Goal: Task Accomplishment & Management: Manage account settings

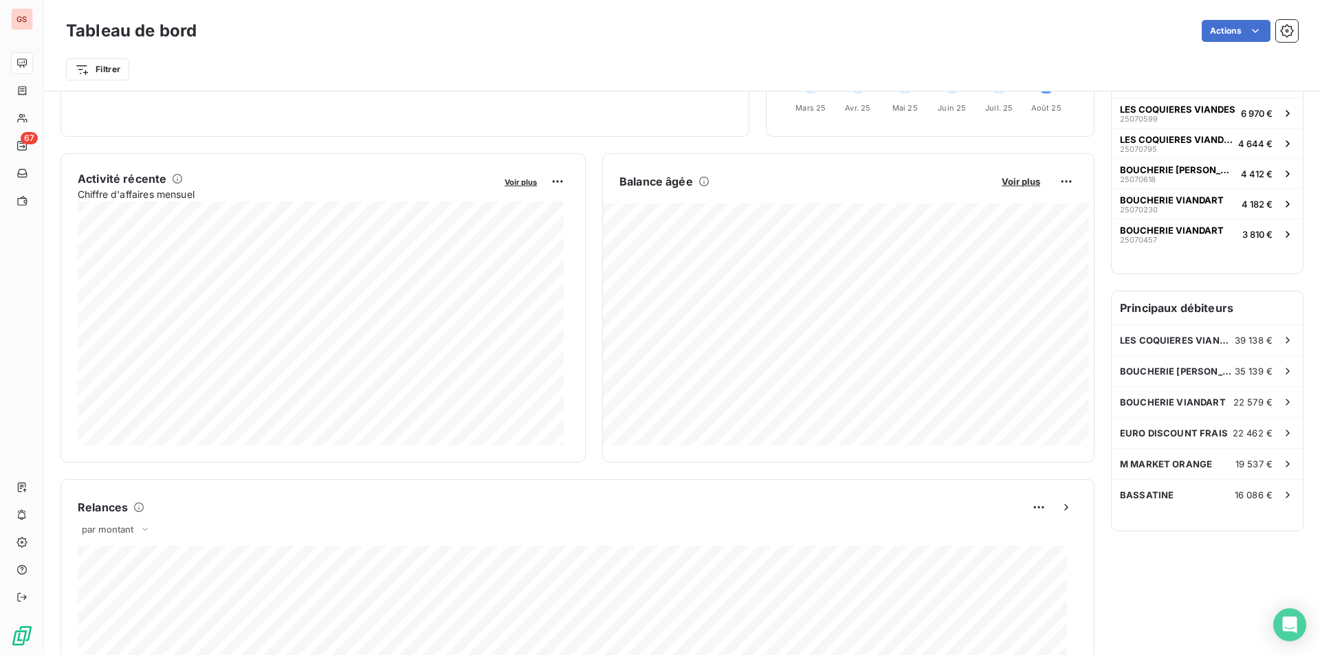
scroll to position [66, 0]
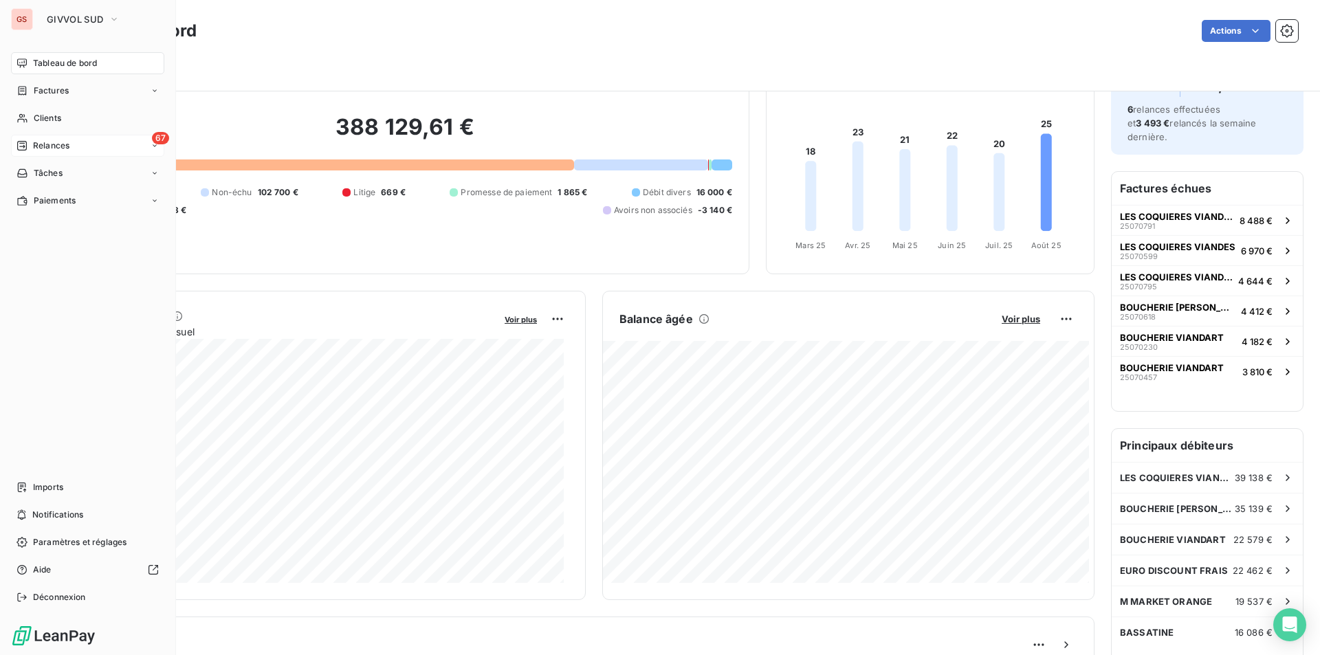
click at [57, 148] on span "Relances" at bounding box center [51, 146] width 36 height 12
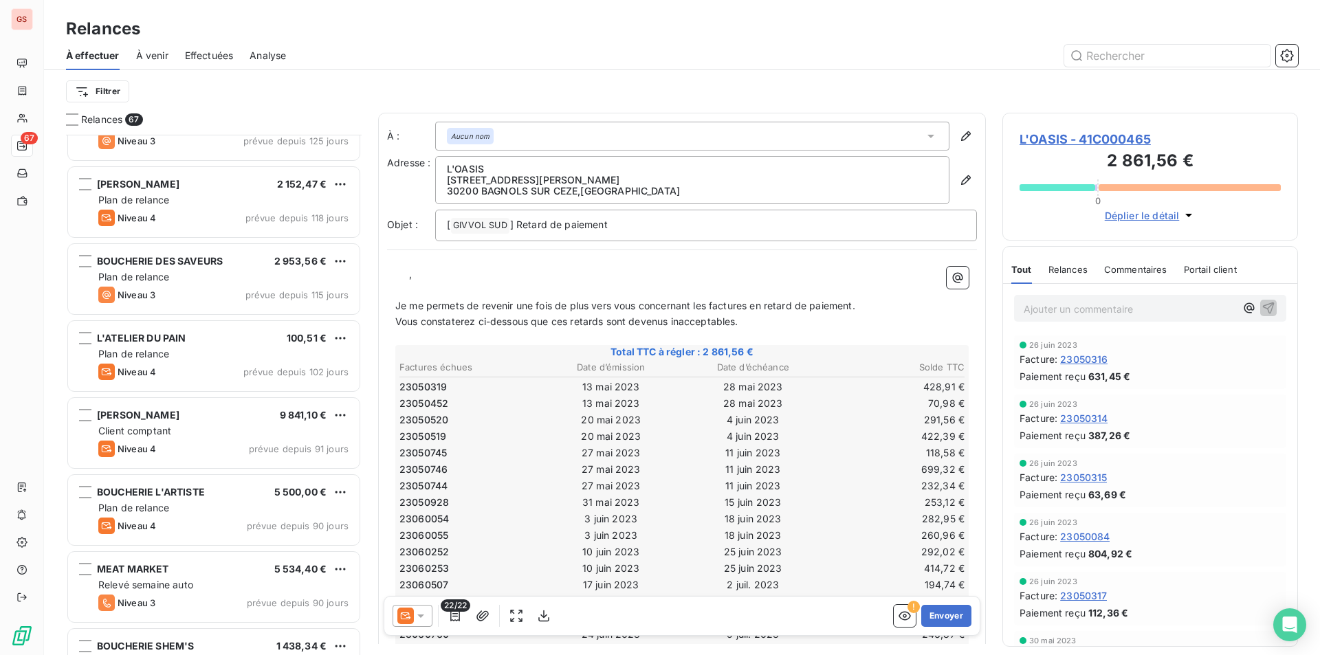
scroll to position [963, 0]
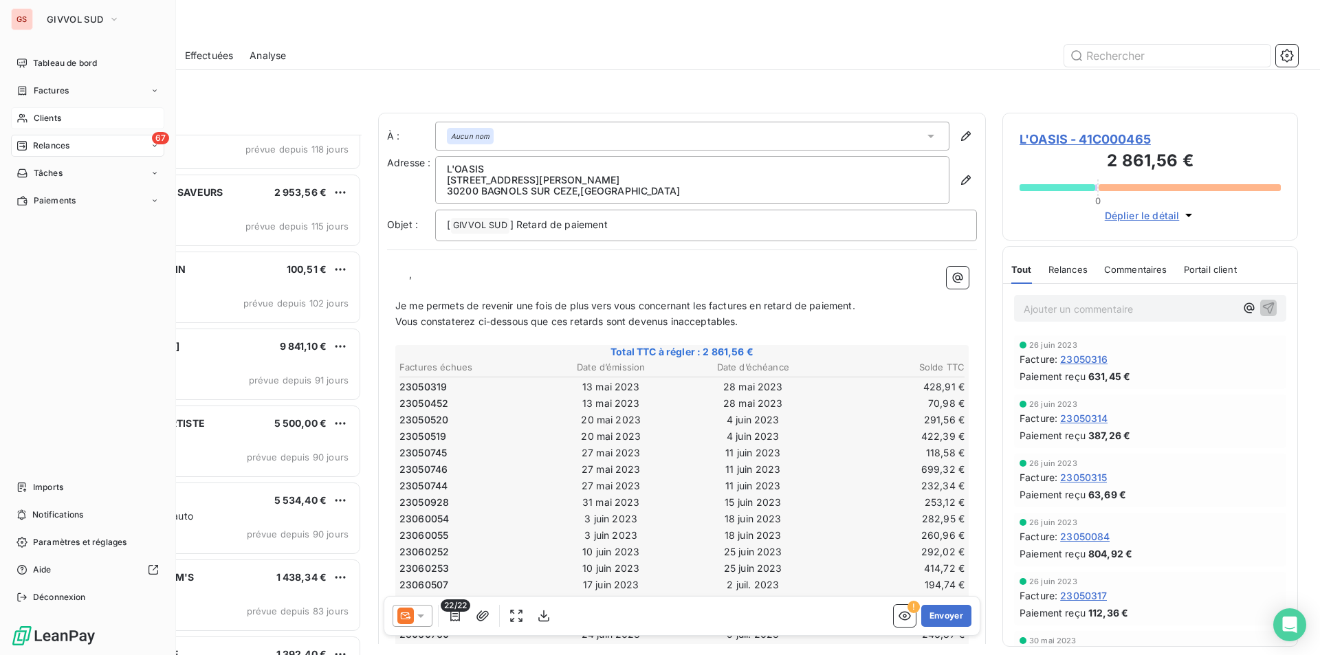
drag, startPoint x: 39, startPoint y: 110, endPoint x: 64, endPoint y: 112, distance: 24.8
click at [39, 110] on div "Clients" at bounding box center [87, 118] width 153 height 22
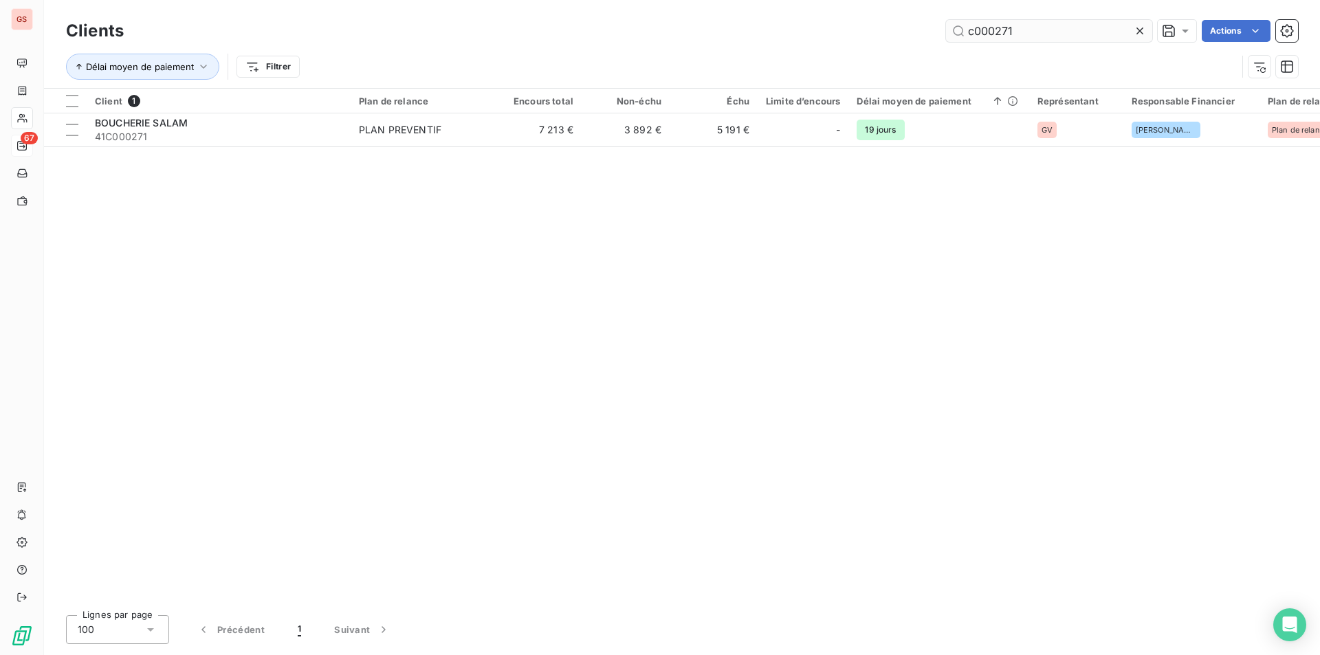
drag, startPoint x: 995, startPoint y: 31, endPoint x: 1054, endPoint y: 40, distance: 59.8
click at [1054, 40] on input "c000271" at bounding box center [1049, 31] width 206 height 22
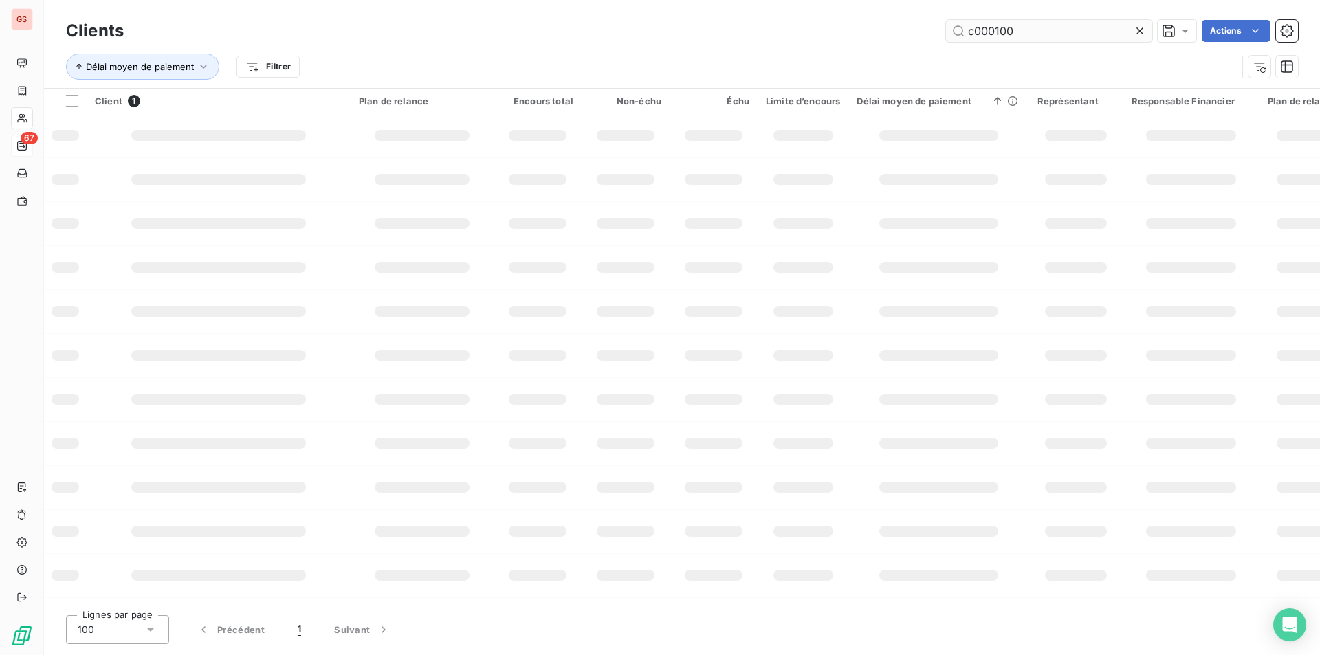
type input "c000100"
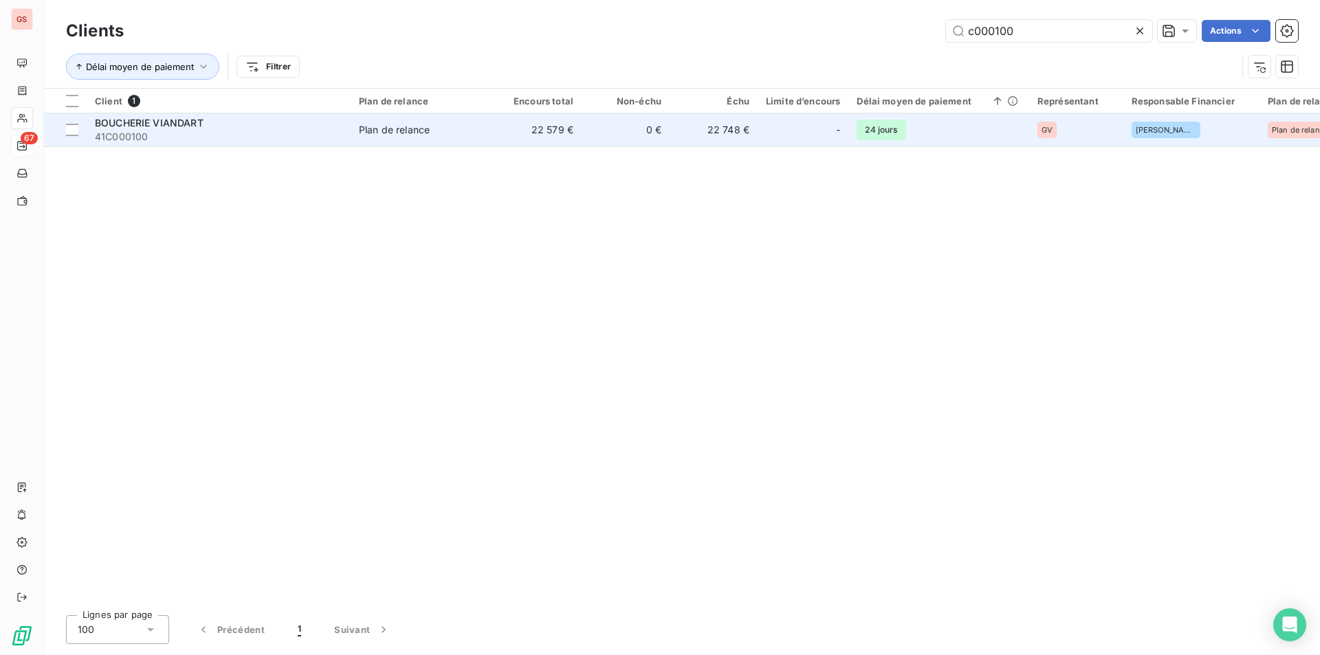
click at [518, 141] on td "22 579 €" at bounding box center [538, 129] width 88 height 33
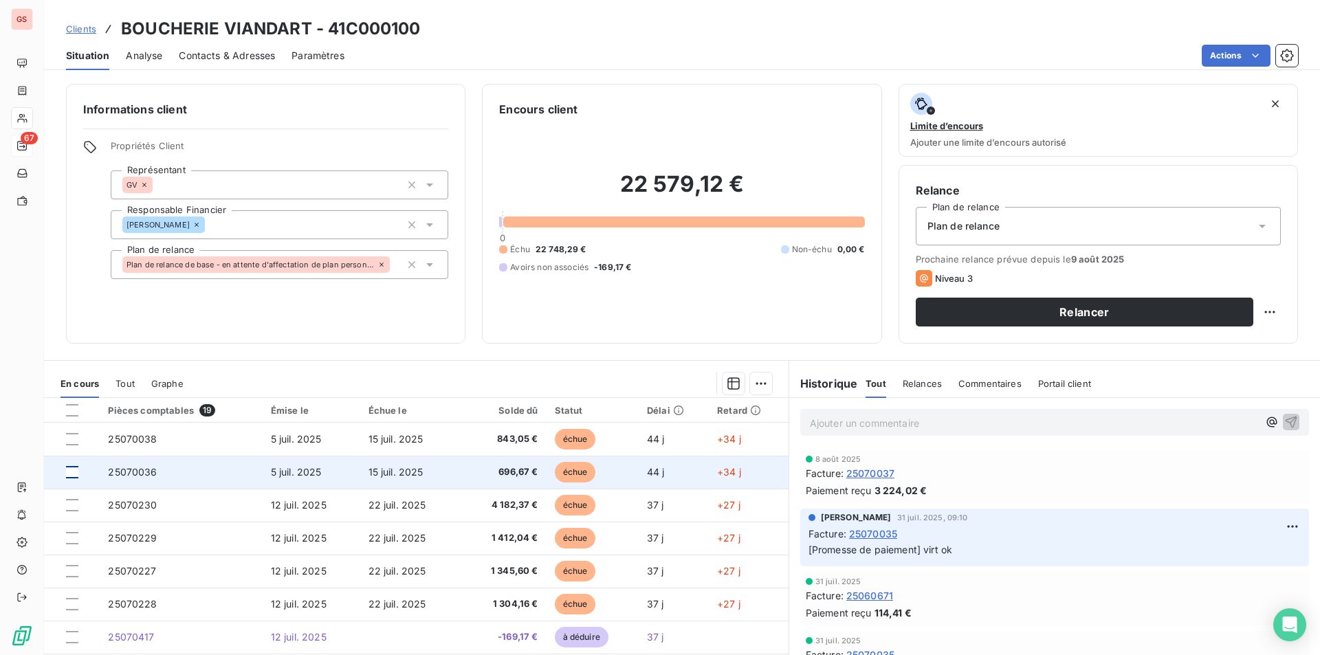
click at [71, 469] on div at bounding box center [72, 472] width 12 height 12
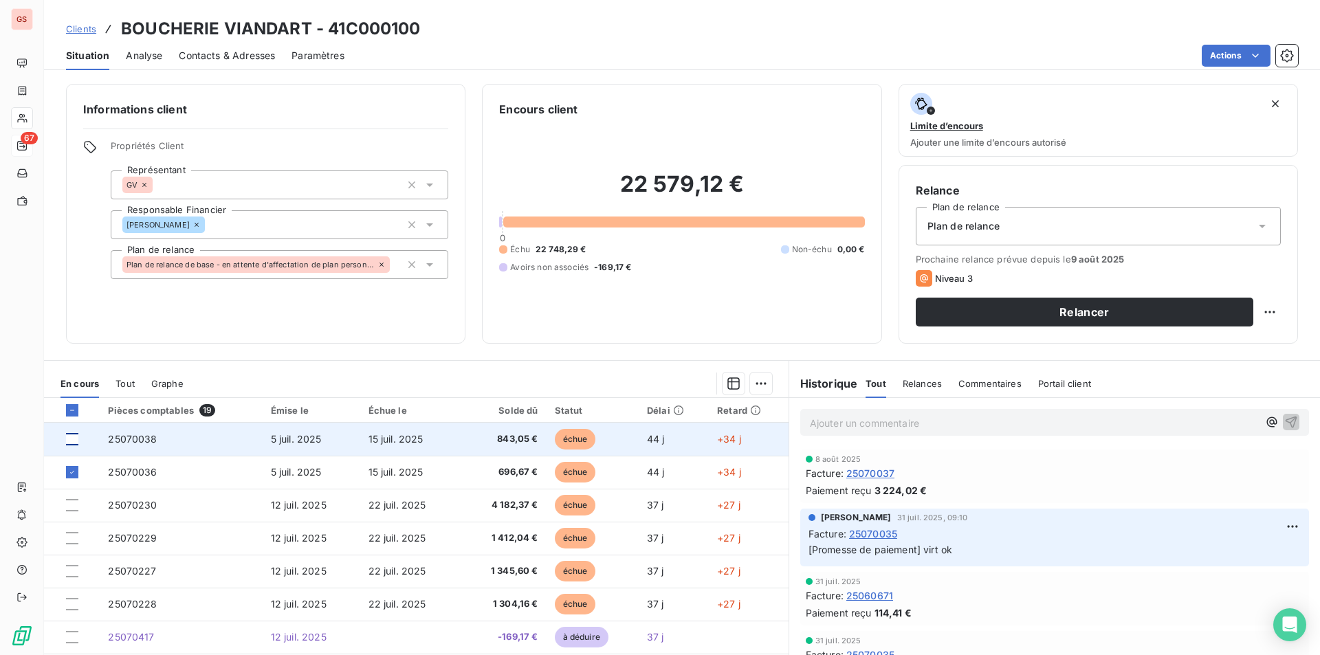
click at [74, 436] on div at bounding box center [72, 439] width 12 height 12
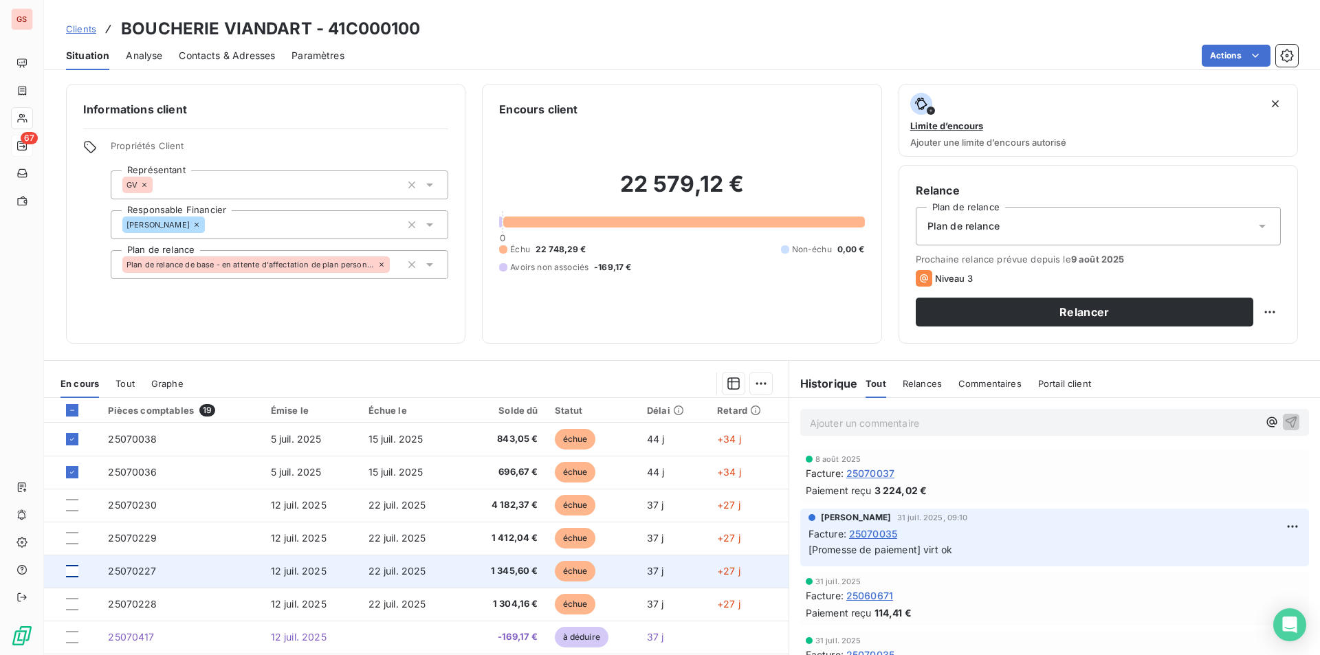
click at [72, 573] on div at bounding box center [72, 571] width 12 height 12
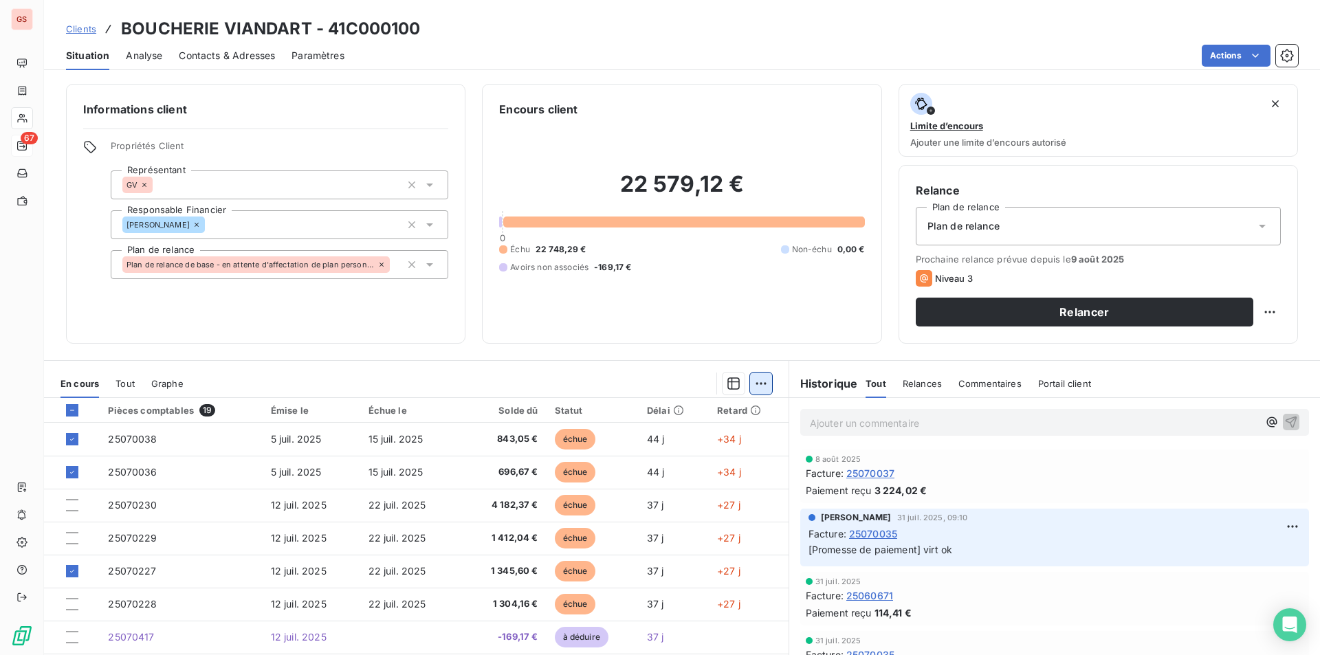
click at [758, 384] on html "GS 67 Clients BOUCHERIE VIANDART - 41C000100 Situation Analyse Contacts & Adres…" at bounding box center [660, 327] width 1320 height 655
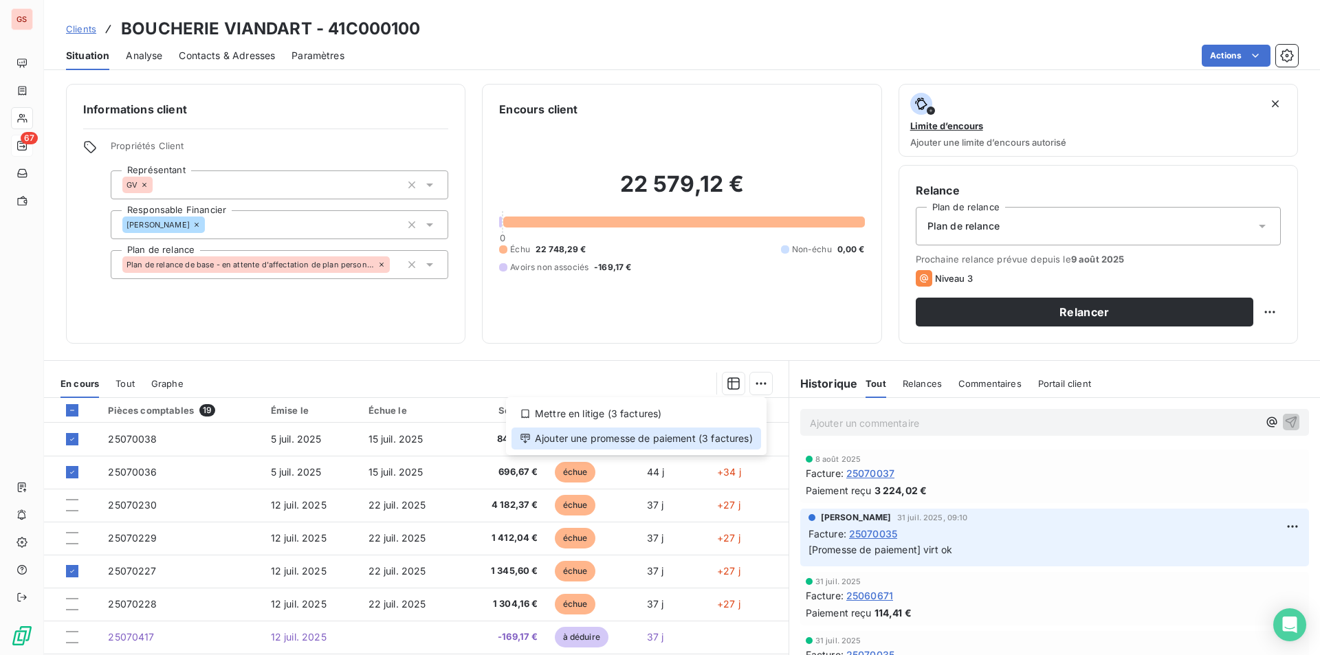
click at [638, 441] on div "Ajouter une promesse de paiement (3 factures)" at bounding box center [637, 439] width 250 height 22
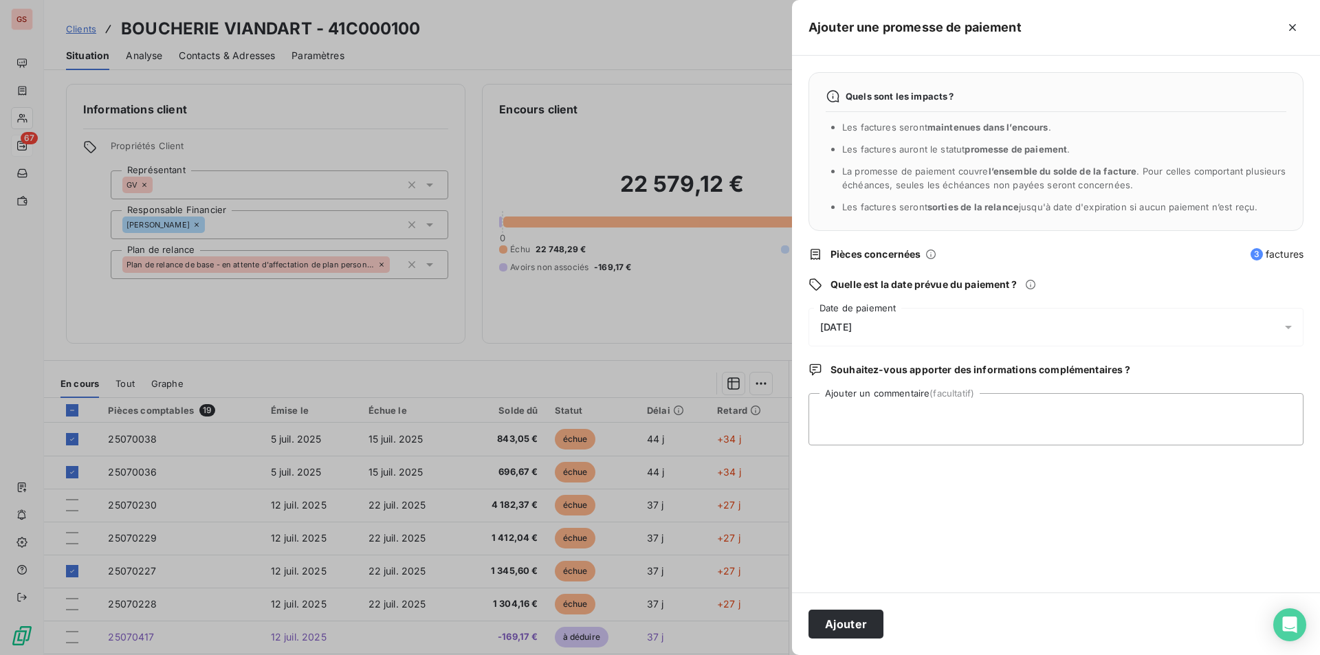
click at [862, 338] on div "[DATE]" at bounding box center [1056, 327] width 495 height 39
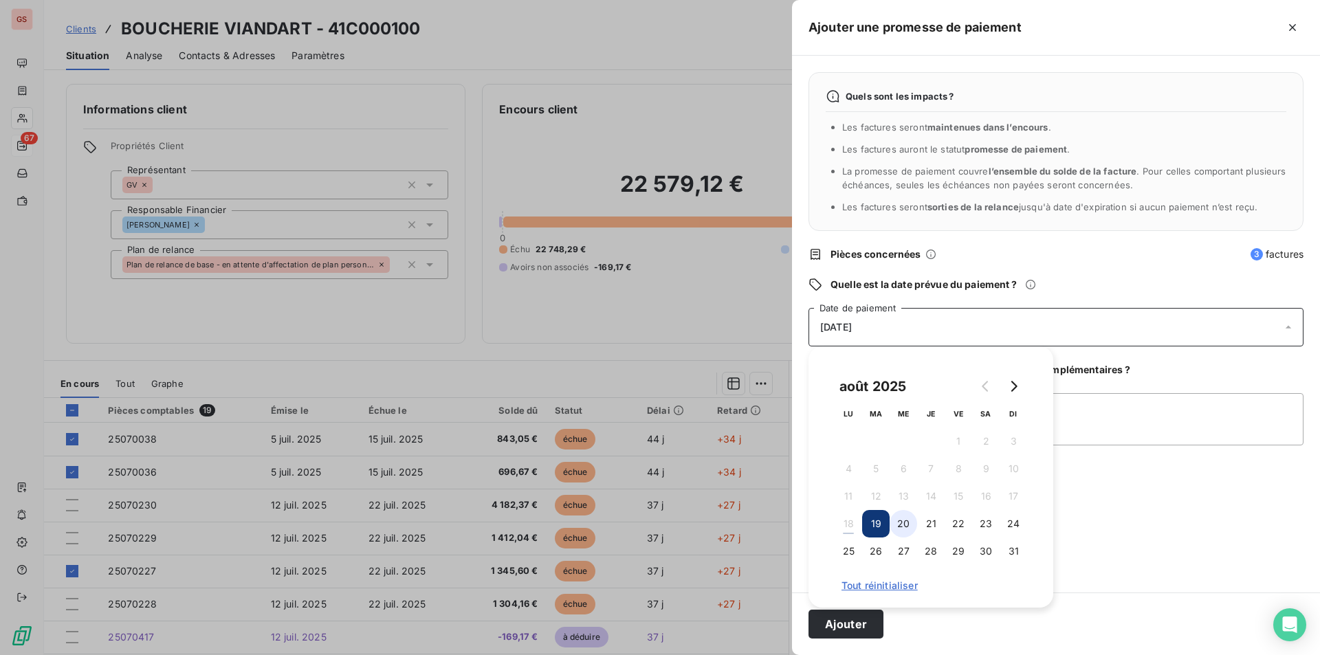
click at [896, 523] on button "20" at bounding box center [904, 524] width 28 height 28
drag, startPoint x: 915, startPoint y: 529, endPoint x: 908, endPoint y: 530, distance: 7.0
click at [912, 529] on button "20" at bounding box center [904, 524] width 28 height 28
click at [899, 531] on button "20" at bounding box center [904, 524] width 28 height 28
click at [899, 530] on button "20" at bounding box center [904, 524] width 28 height 28
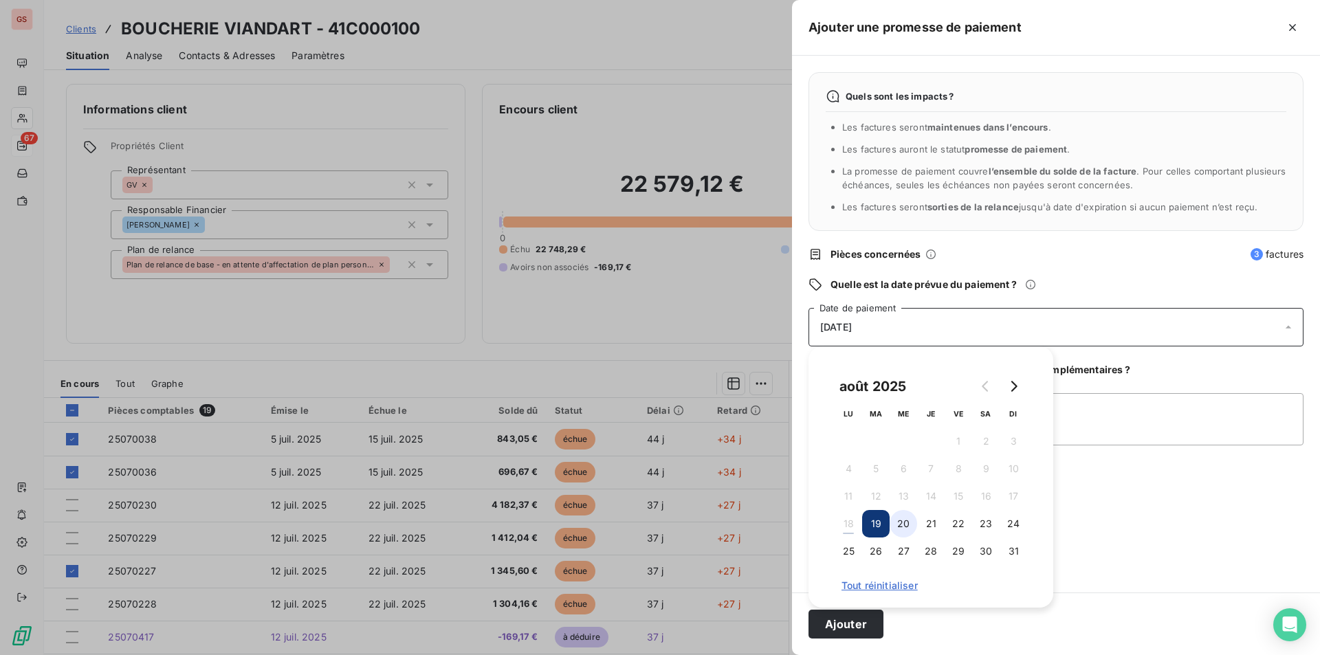
click at [903, 520] on button "20" at bounding box center [904, 524] width 28 height 28
click at [910, 531] on button "20" at bounding box center [904, 524] width 28 height 28
click at [1172, 437] on textarea "Ajouter un commentaire (facultatif)" at bounding box center [1056, 419] width 495 height 52
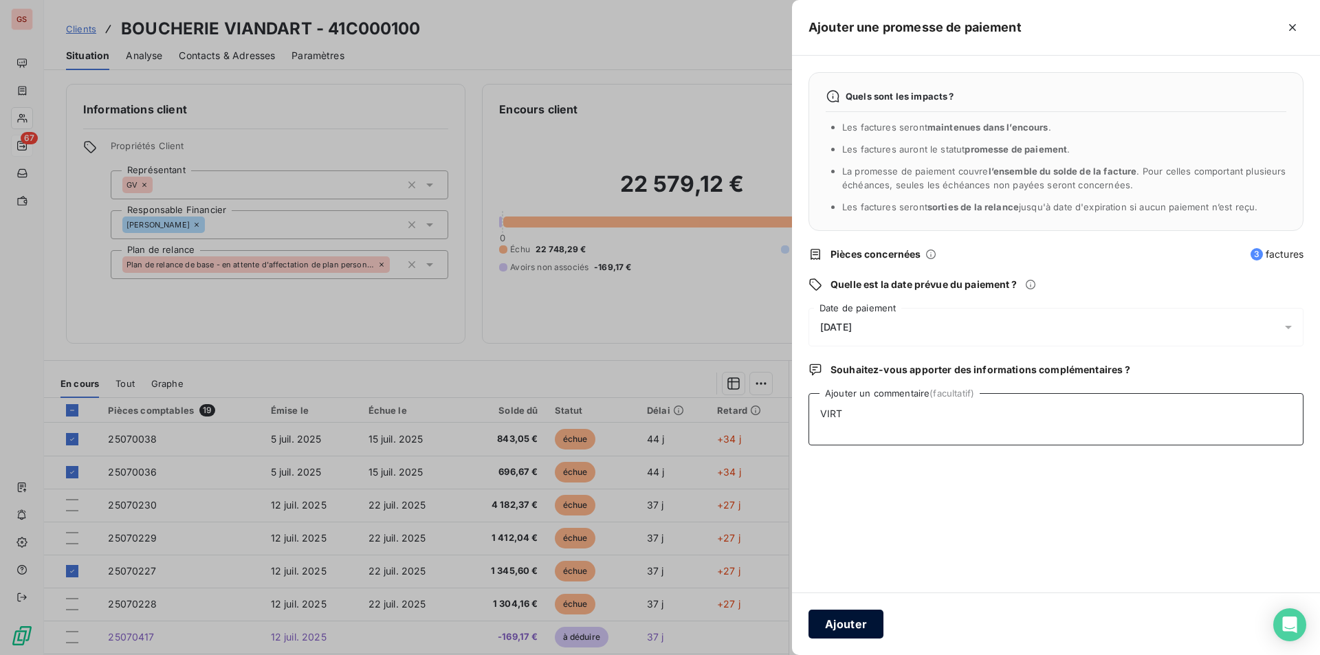
type textarea "VIRT"
click at [857, 629] on button "Ajouter" at bounding box center [846, 624] width 75 height 29
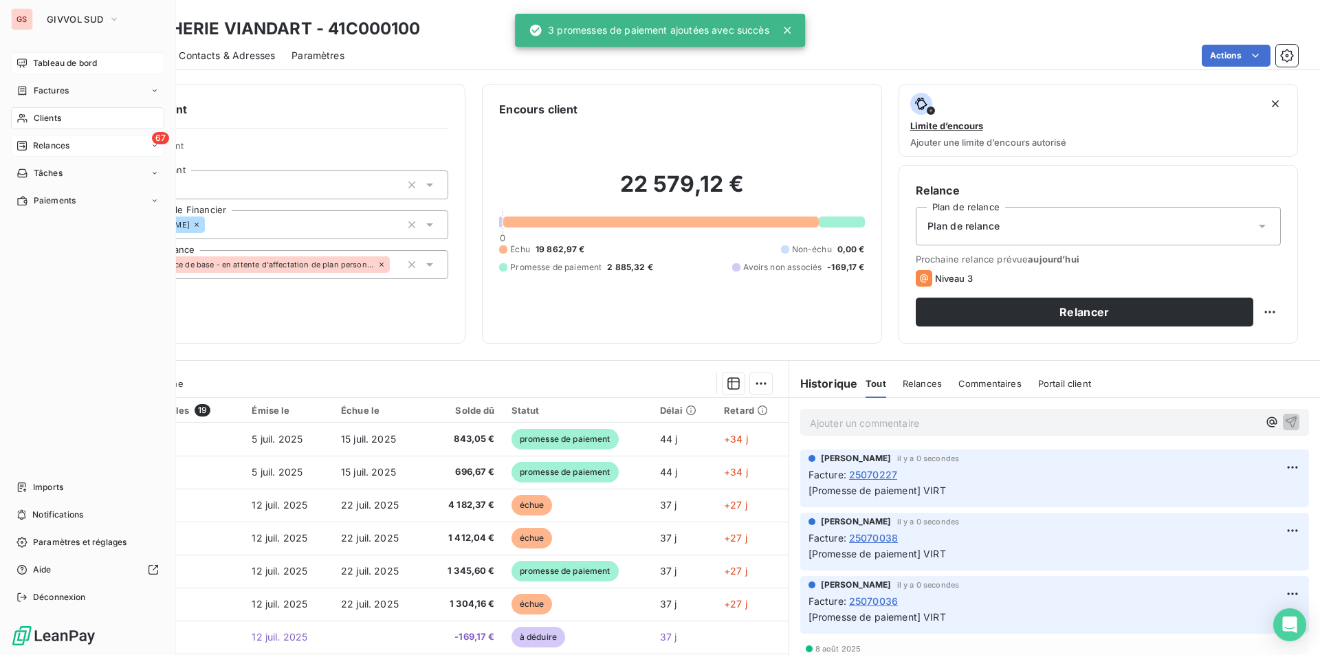
click at [50, 69] on div "Tableau de bord" at bounding box center [87, 63] width 153 height 22
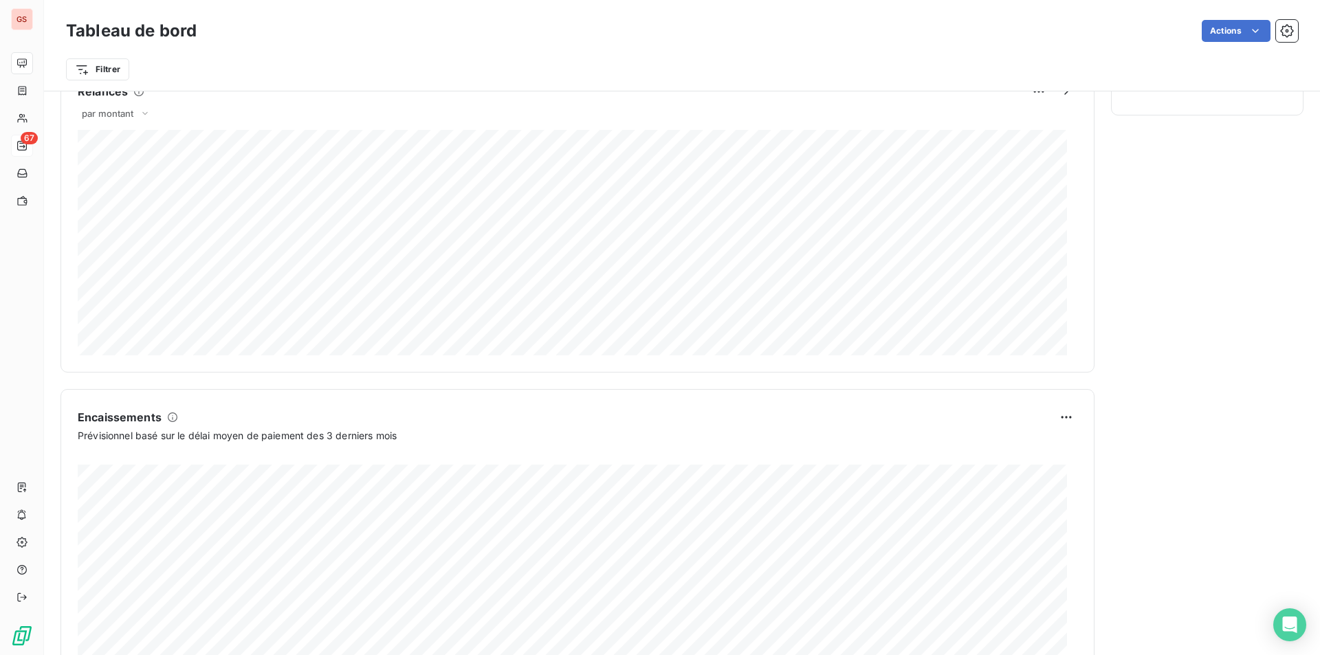
scroll to position [685, 0]
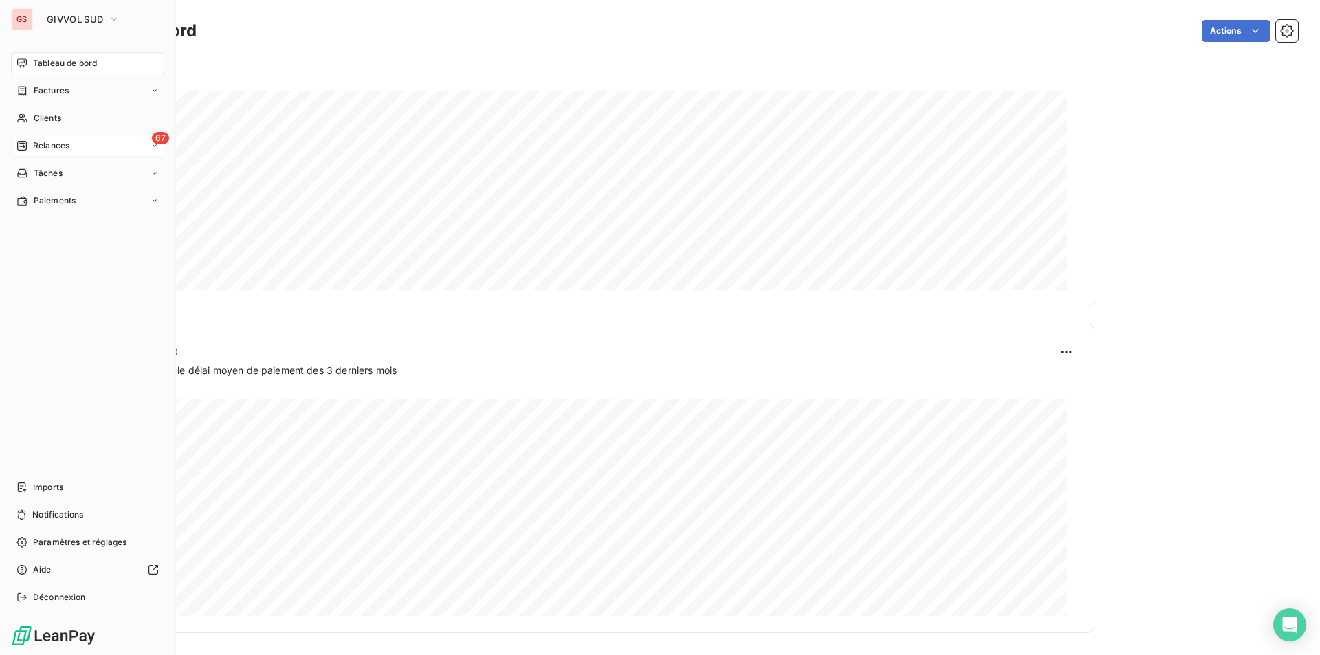
click at [21, 143] on icon at bounding box center [22, 146] width 10 height 10
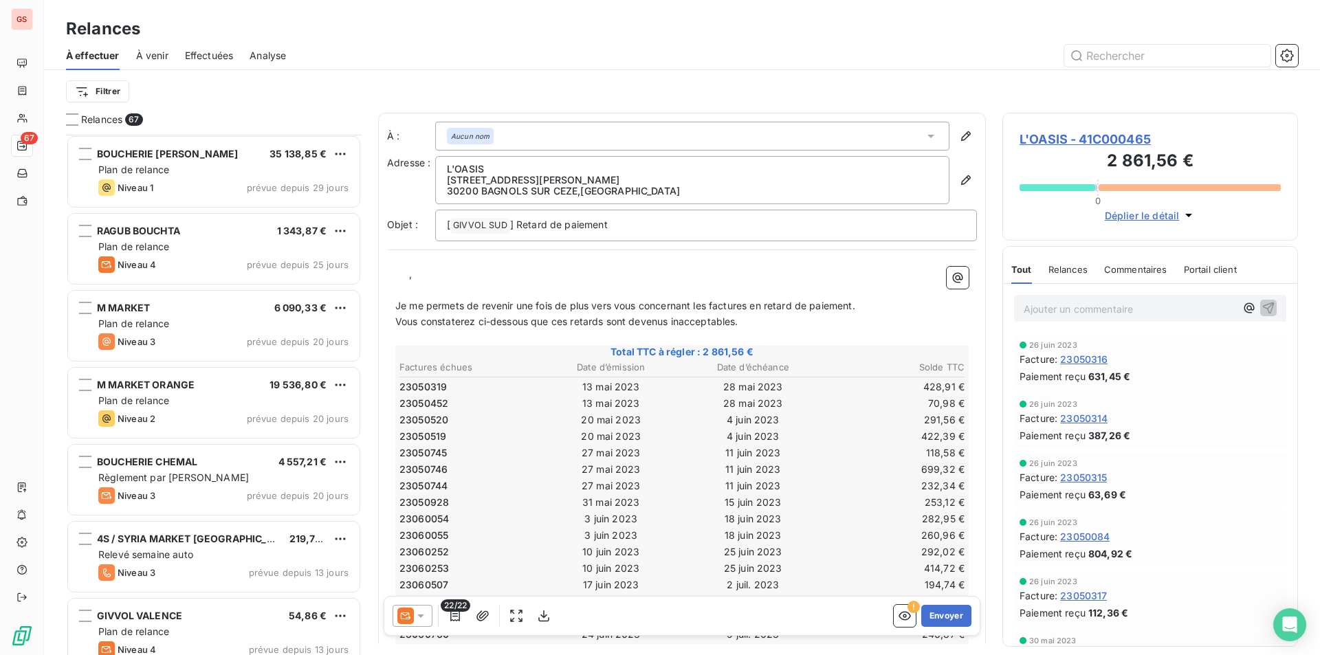
scroll to position [1994, 0]
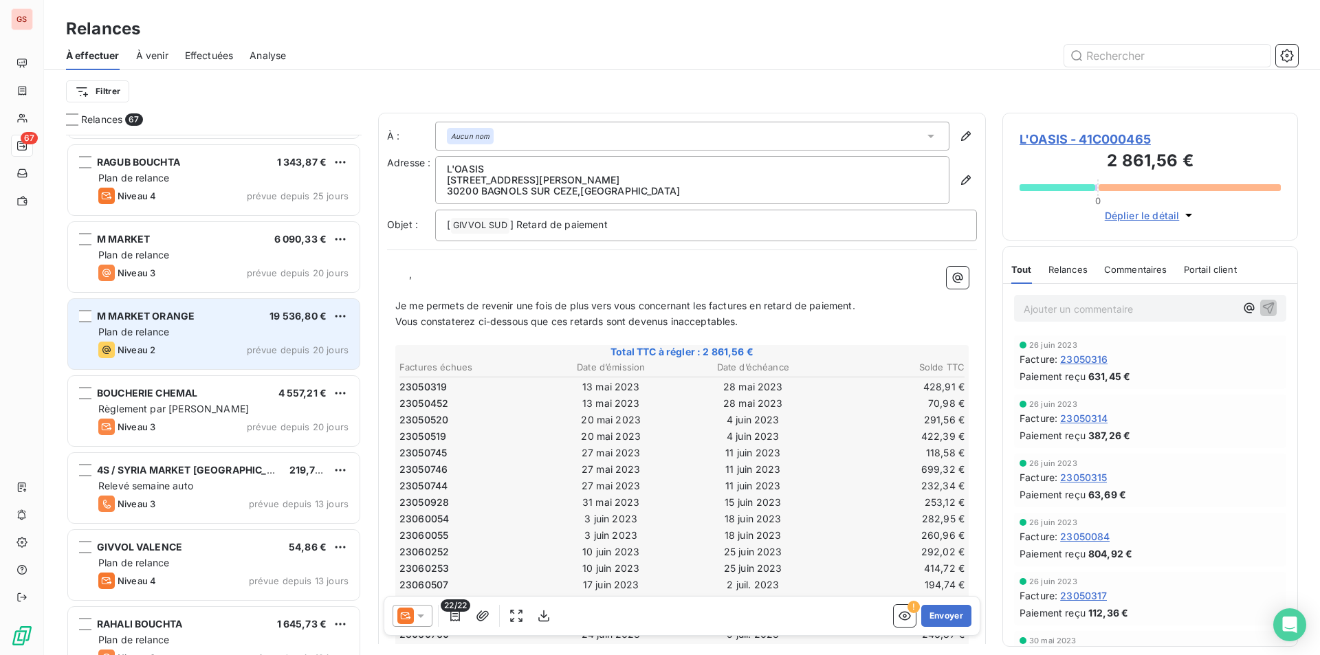
click at [144, 320] on span "M MARKET ORANGE" at bounding box center [146, 316] width 98 height 12
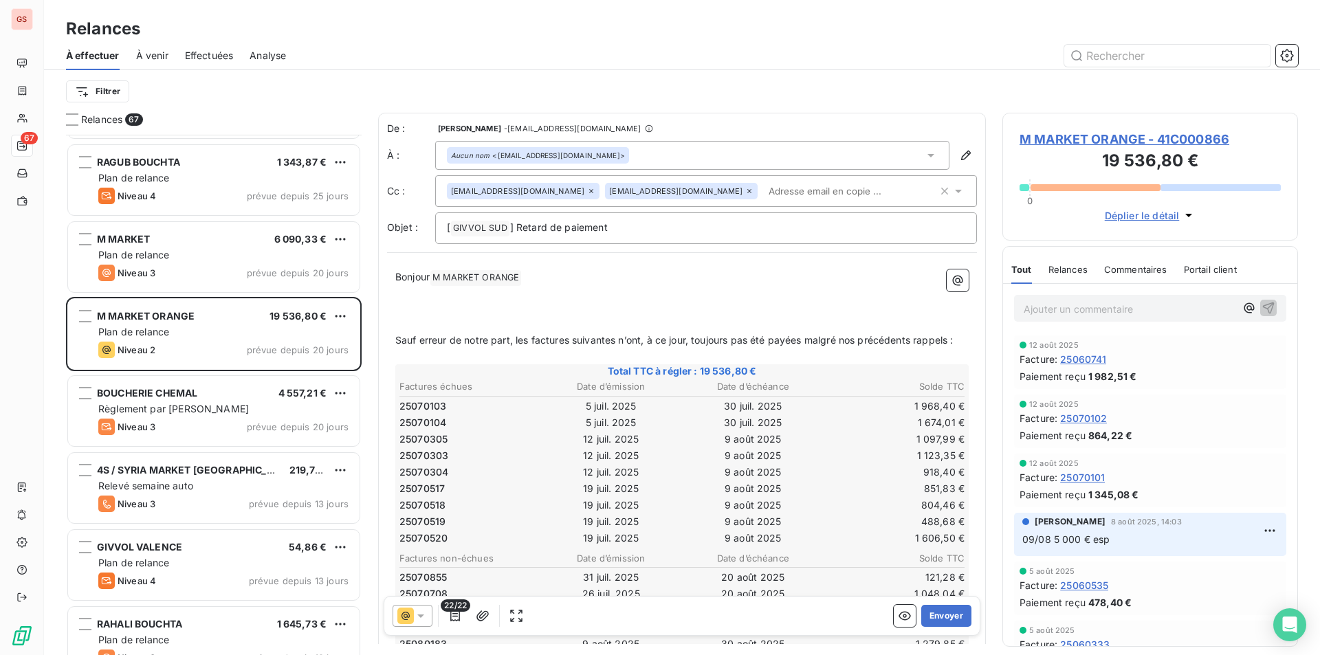
click at [1065, 300] on p "Ajouter un commentaire ﻿" at bounding box center [1130, 308] width 212 height 17
click at [1264, 308] on icon "button" at bounding box center [1269, 307] width 14 height 14
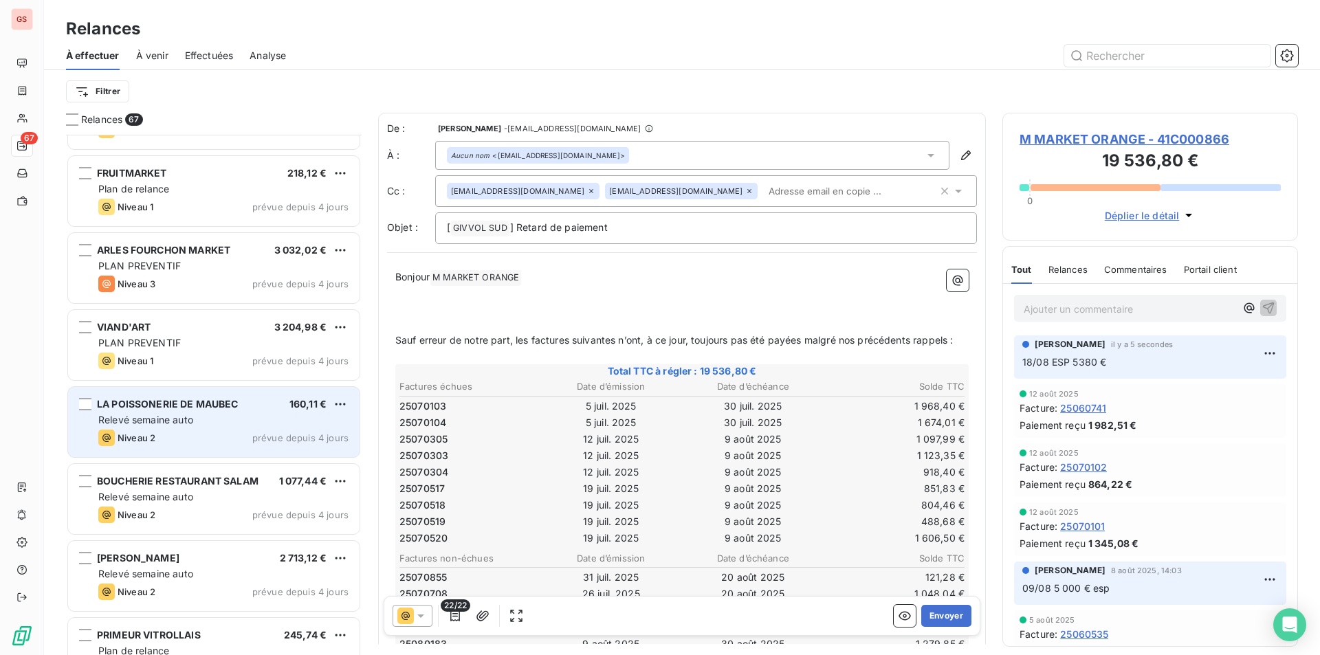
scroll to position [3438, 0]
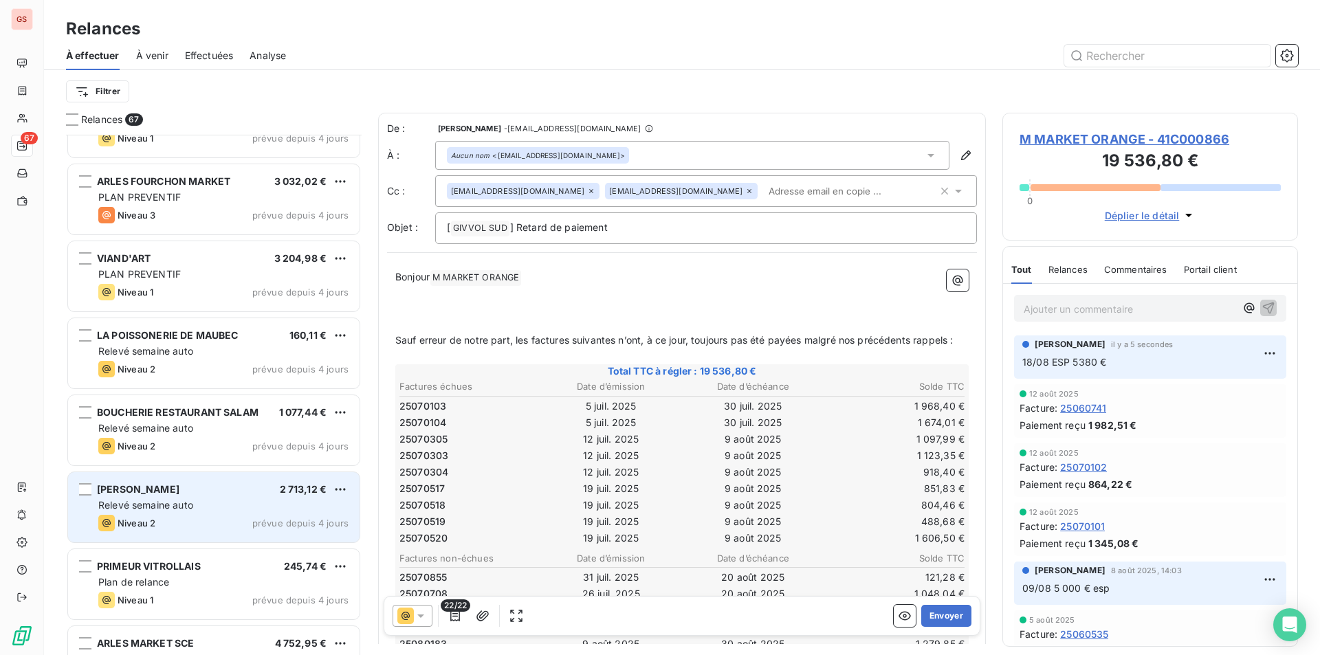
click at [184, 499] on span "Relevé semaine auto" at bounding box center [145, 505] width 95 height 12
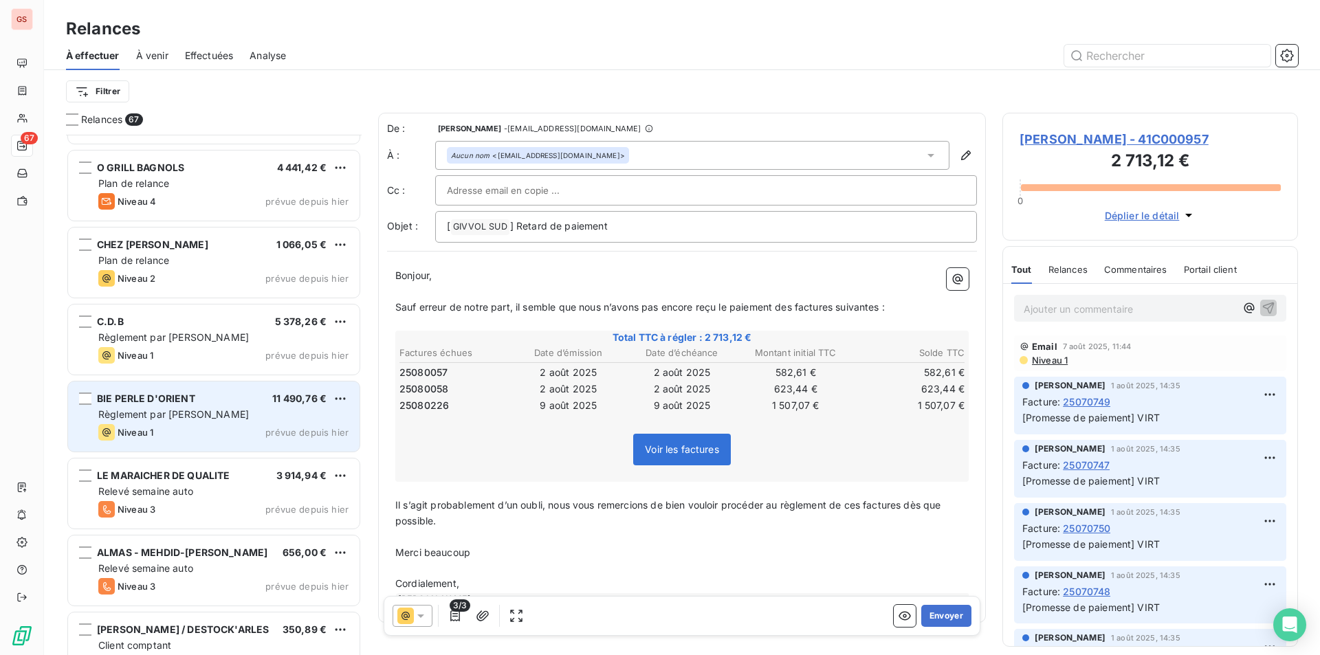
scroll to position [4639, 0]
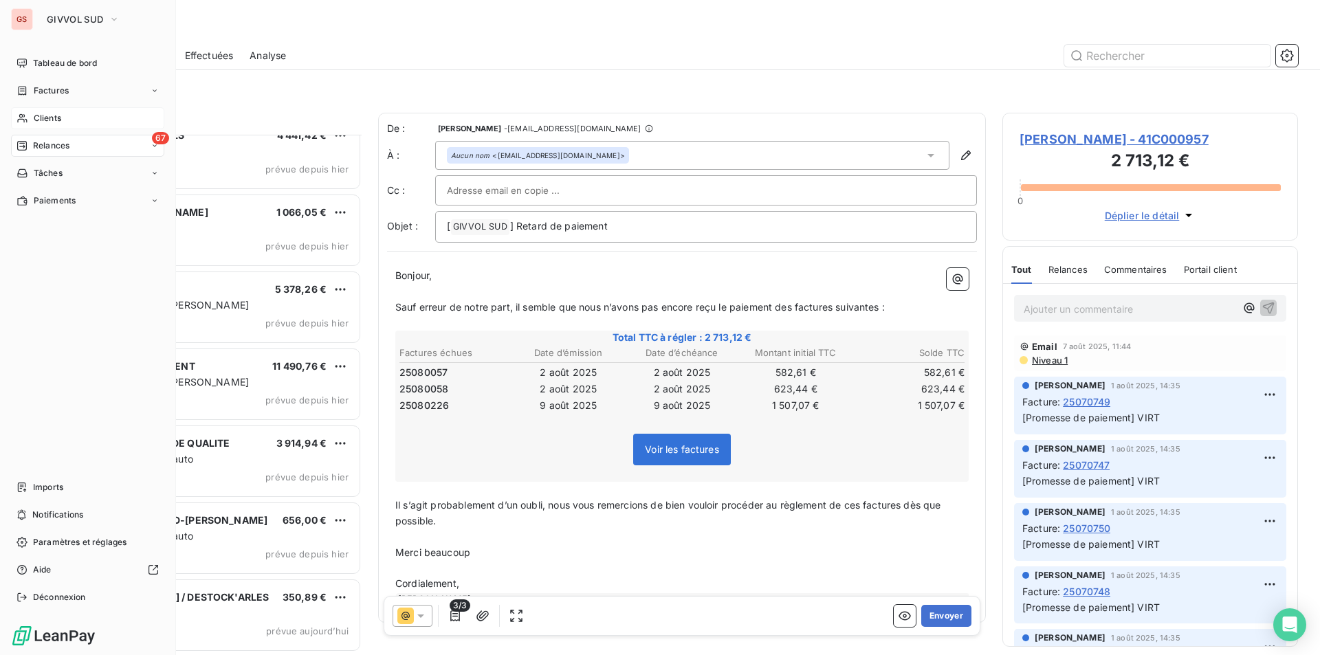
click at [43, 115] on span "Clients" at bounding box center [48, 118] width 28 height 12
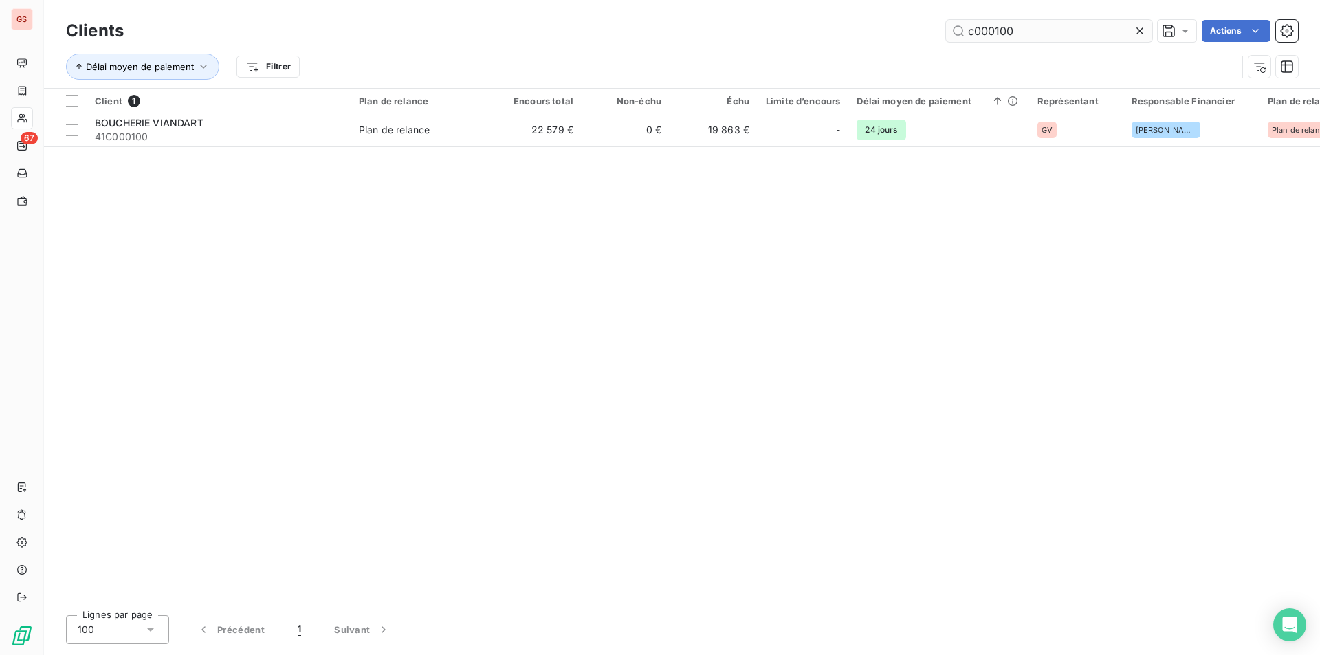
drag, startPoint x: 992, startPoint y: 30, endPoint x: 1090, endPoint y: 36, distance: 98.5
click at [1090, 36] on input "c000100" at bounding box center [1049, 31] width 206 height 22
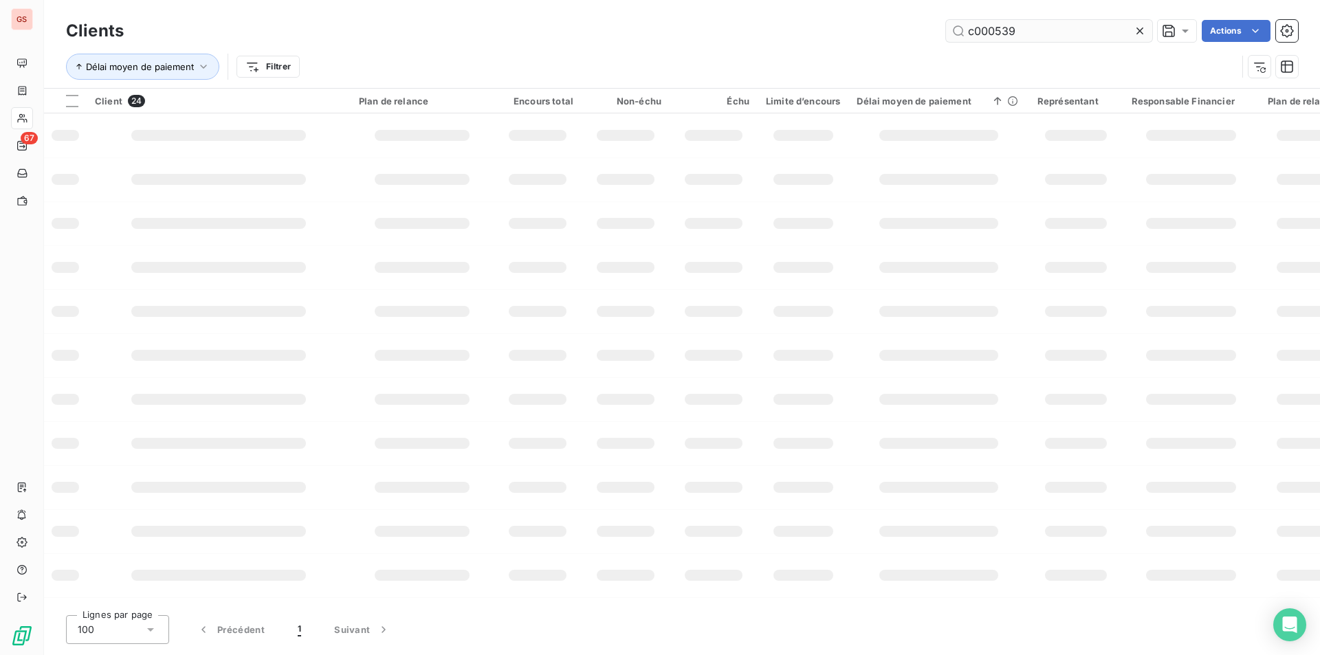
type input "c000539"
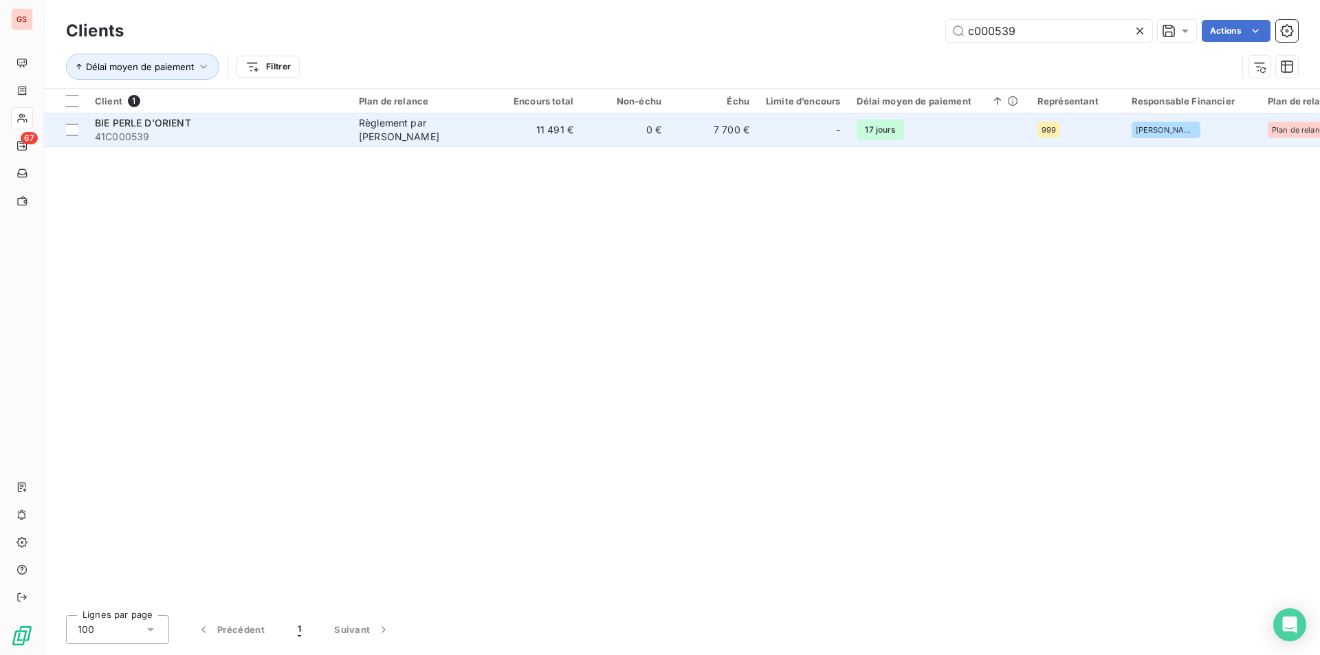
click at [381, 128] on div "Règlement par [PERSON_NAME]" at bounding box center [422, 130] width 127 height 28
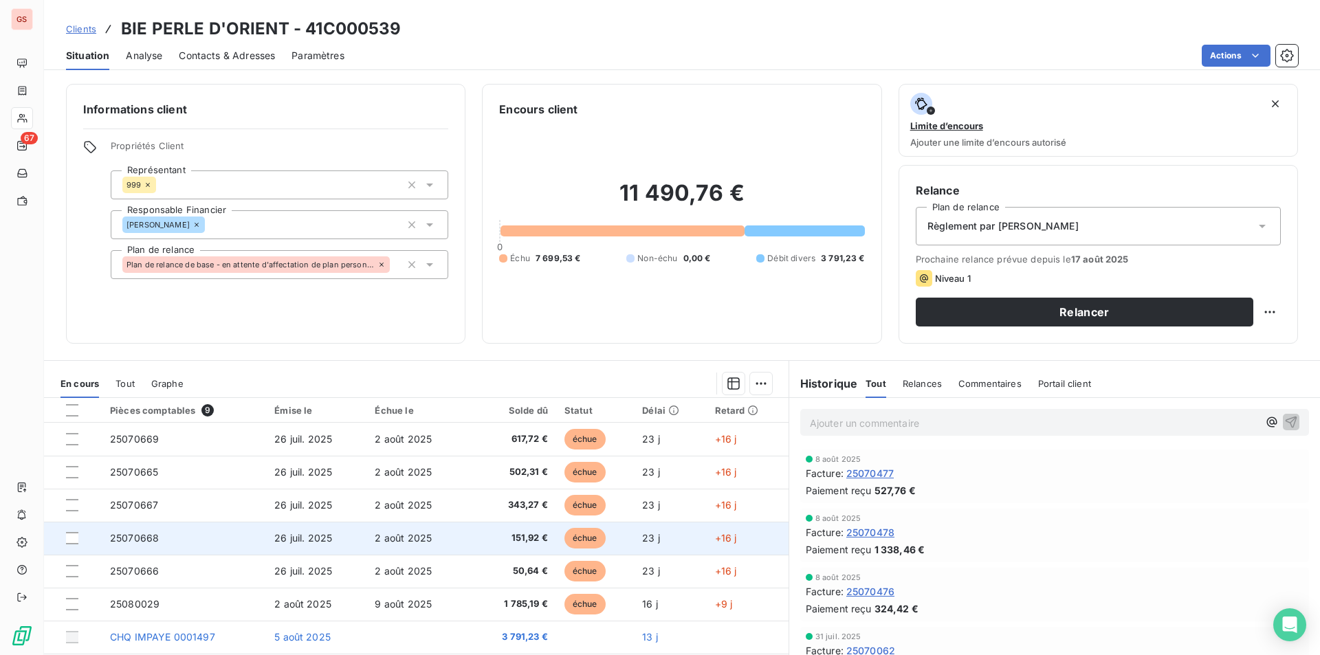
scroll to position [58, 0]
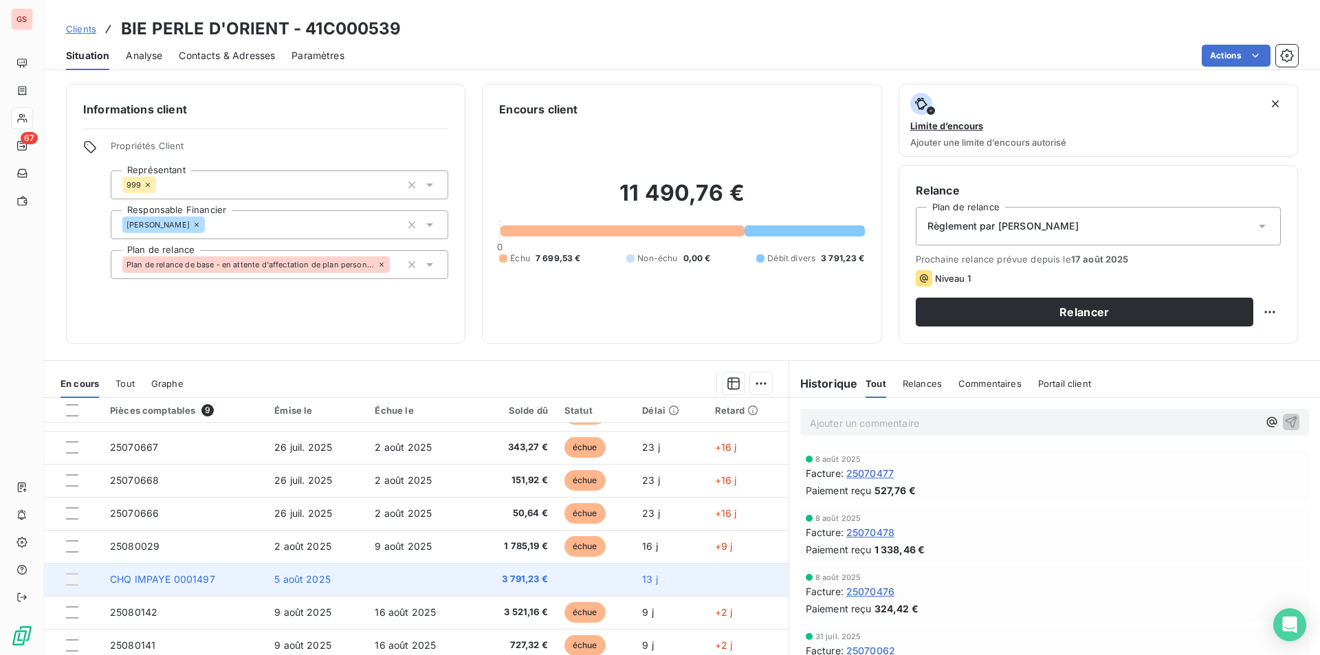
click at [71, 582] on div at bounding box center [72, 579] width 12 height 12
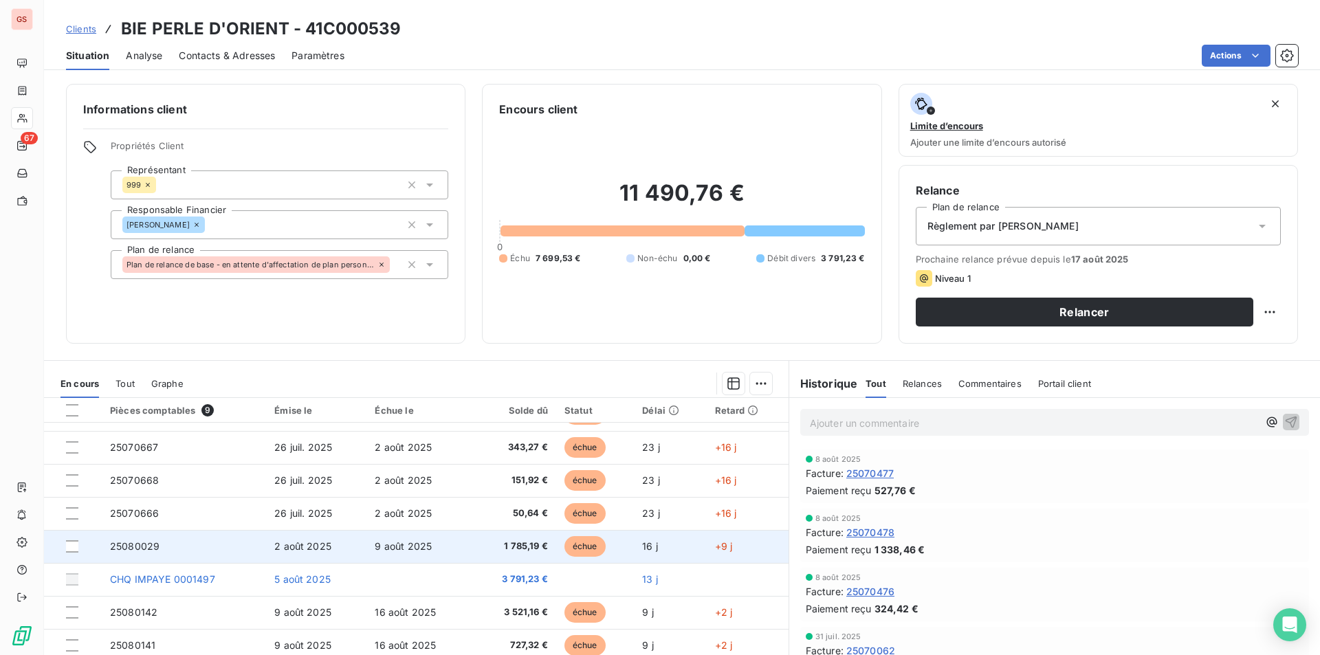
scroll to position [49, 0]
